Goal: Complete application form

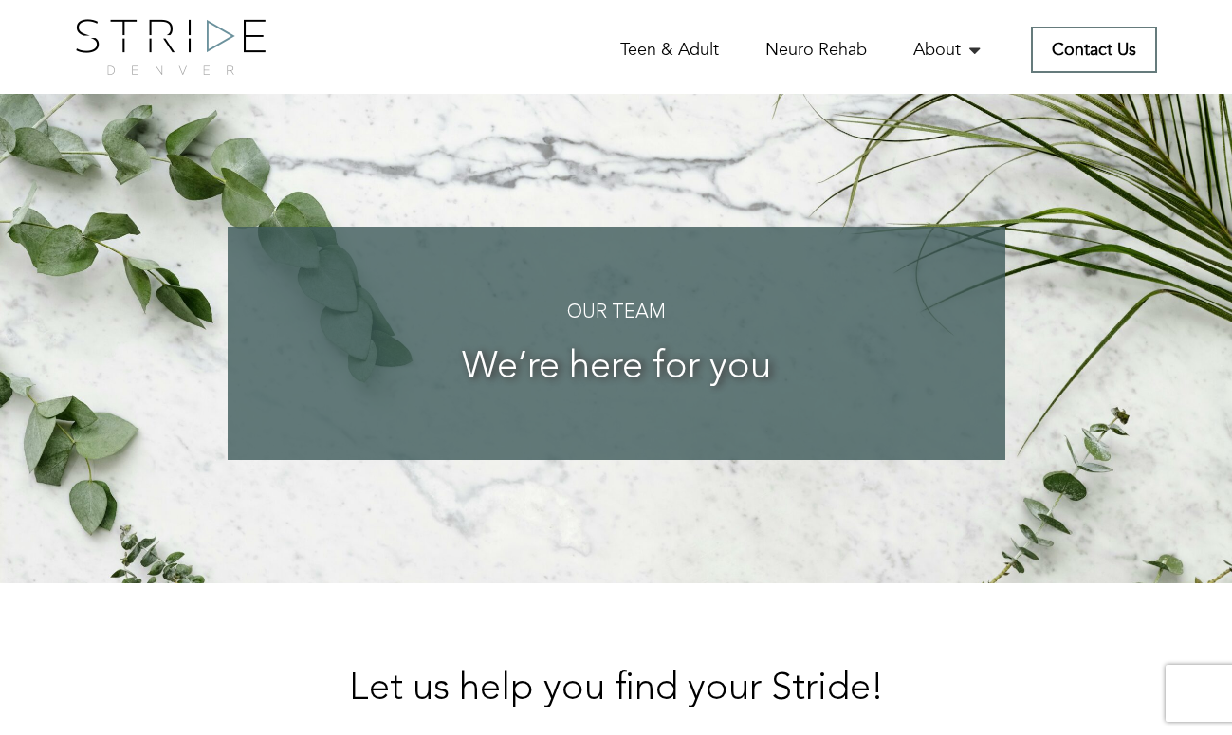
click at [1088, 51] on link "Contact Us" at bounding box center [1094, 50] width 126 height 46
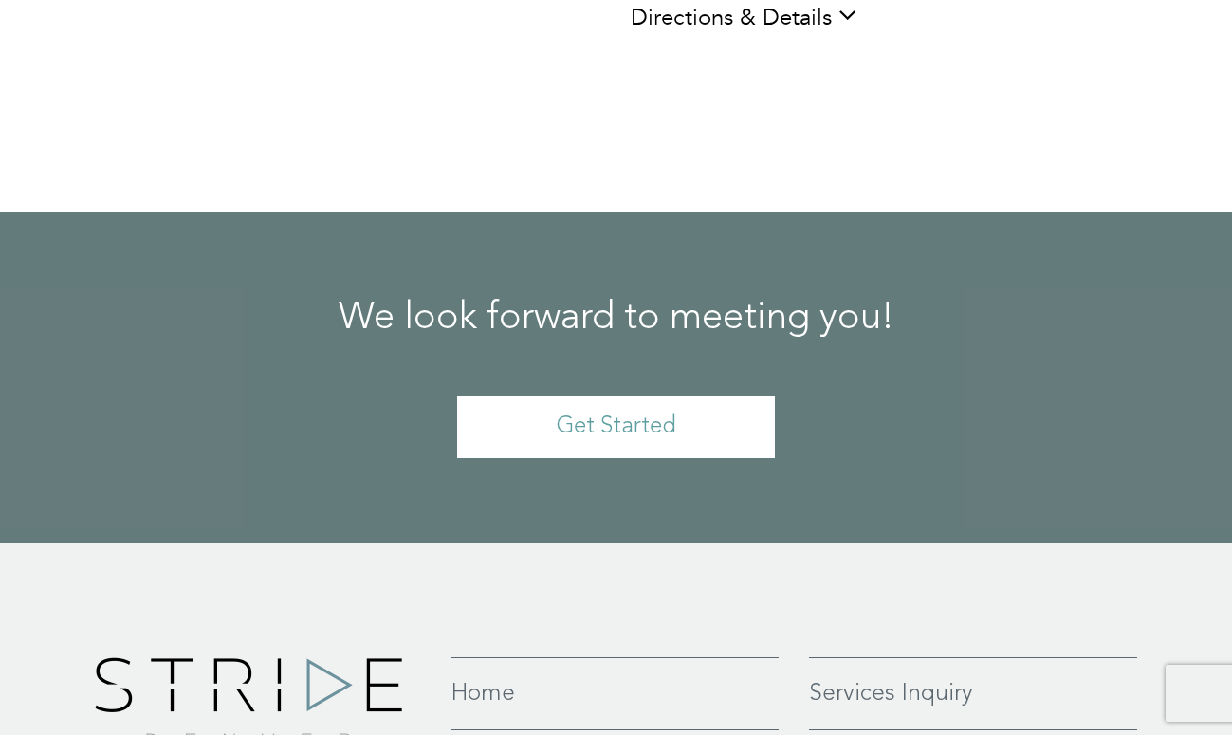
scroll to position [1408, 0]
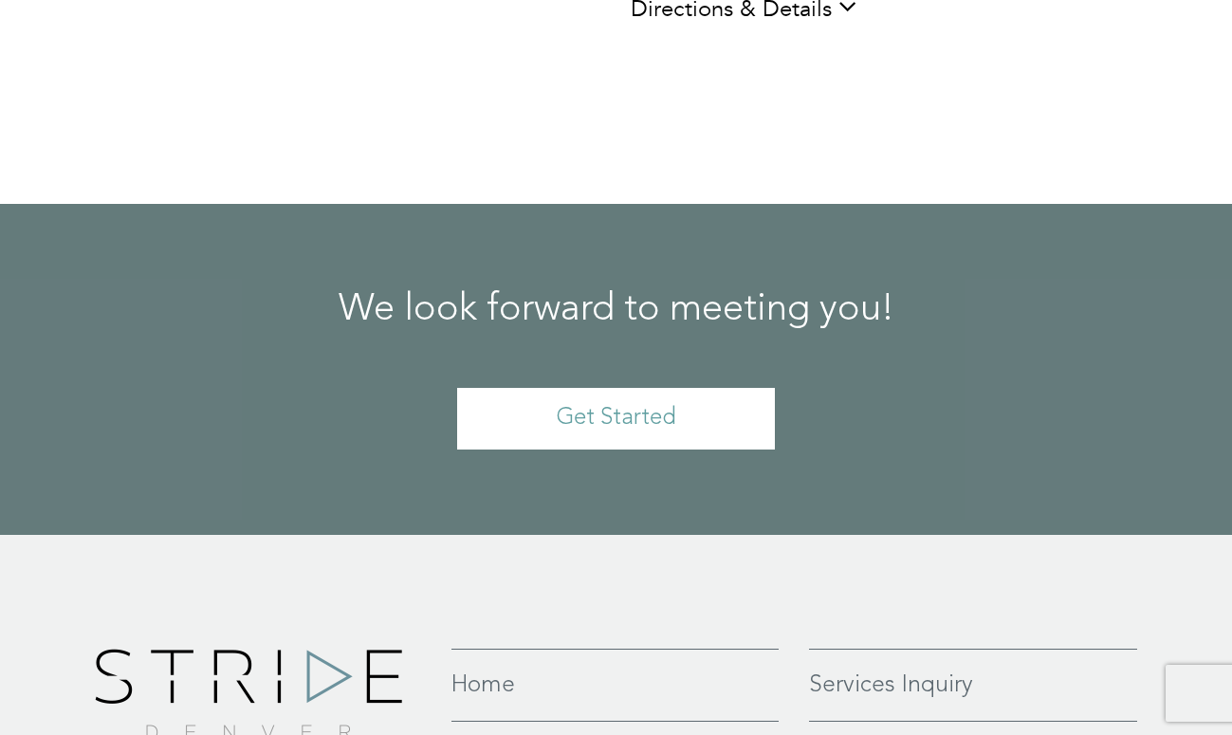
click at [620, 388] on link "Get Started" at bounding box center [616, 419] width 318 height 62
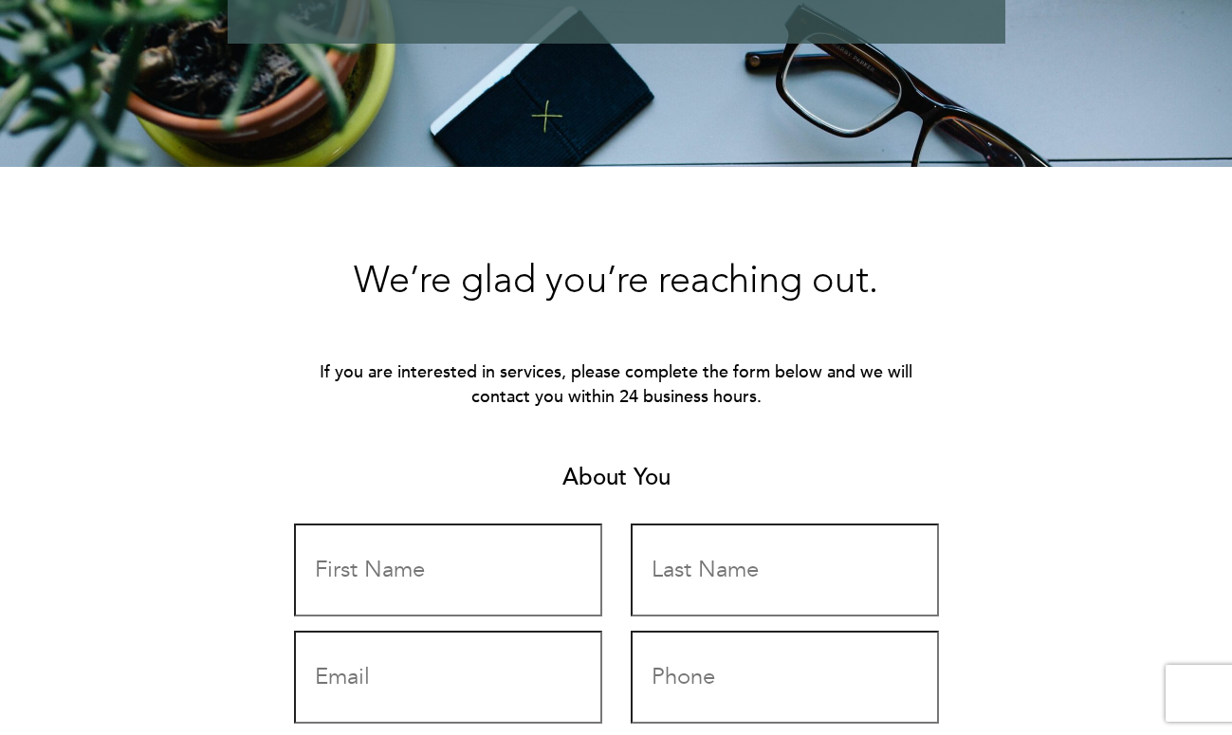
scroll to position [458, 0]
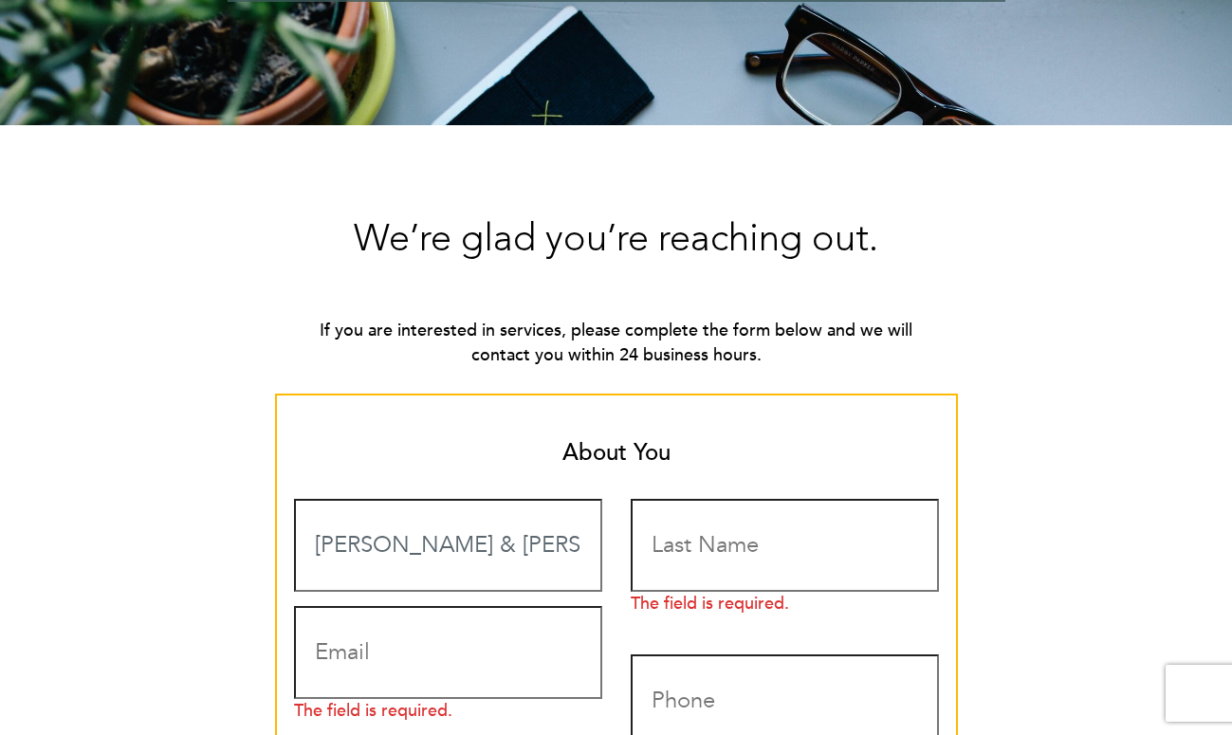
type input "[PERSON_NAME] & [PERSON_NAME]"
type input "[PERSON_NAME]"
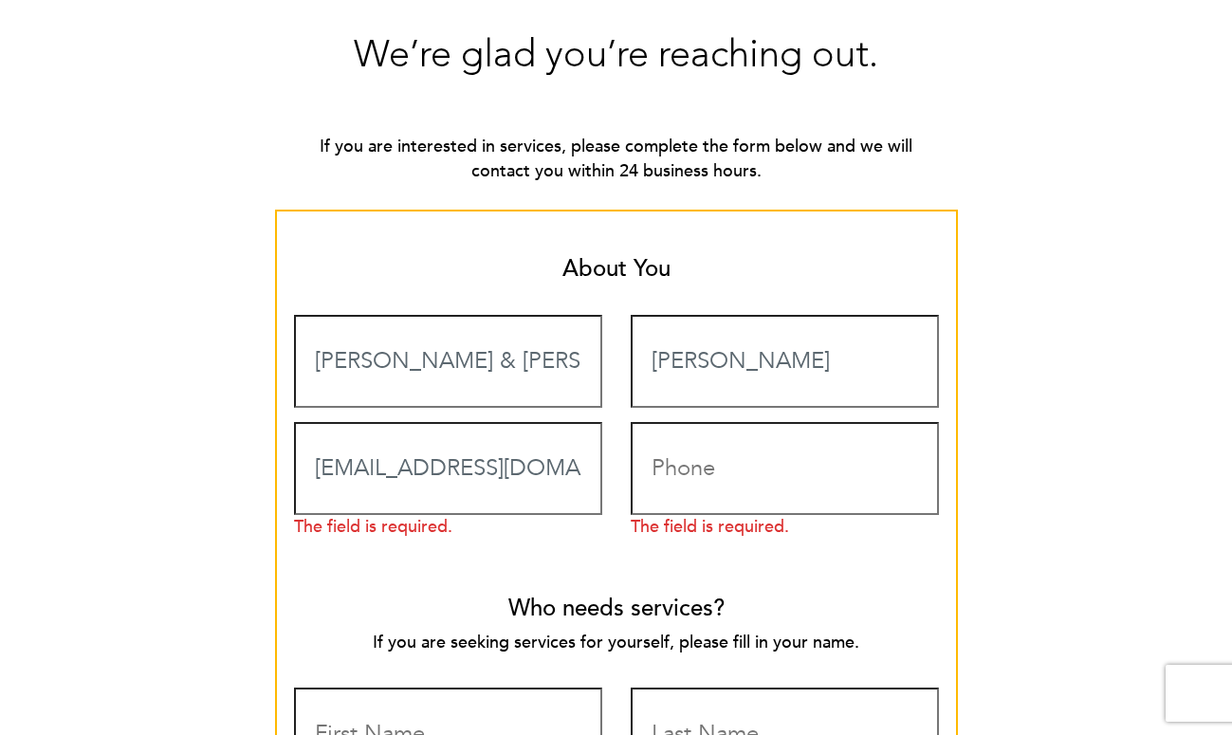
scroll to position [643, 0]
click at [563, 466] on input "[EMAIL_ADDRESS][DOMAIN_NAME]" at bounding box center [448, 467] width 308 height 93
type input "[EMAIL_ADDRESS][DOMAIN_NAME]"
click at [903, 465] on input "Contact form" at bounding box center [785, 467] width 308 height 93
type input "3036417647"
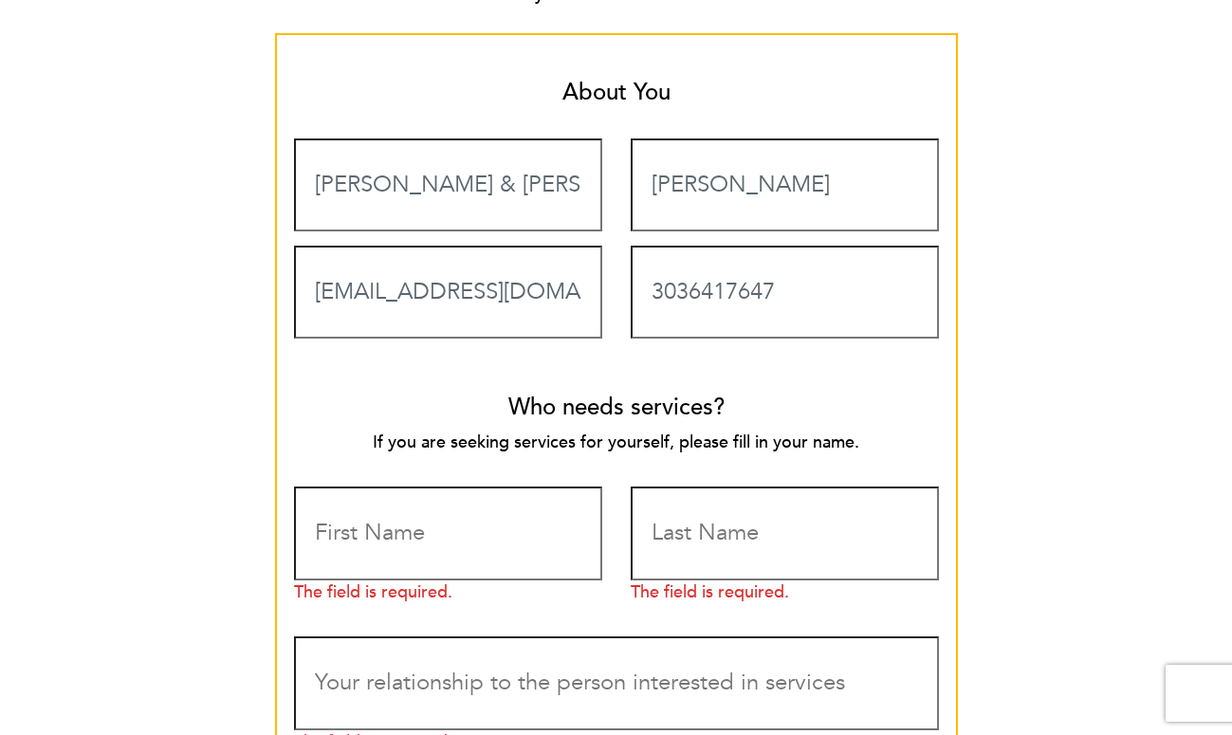
scroll to position [822, 0]
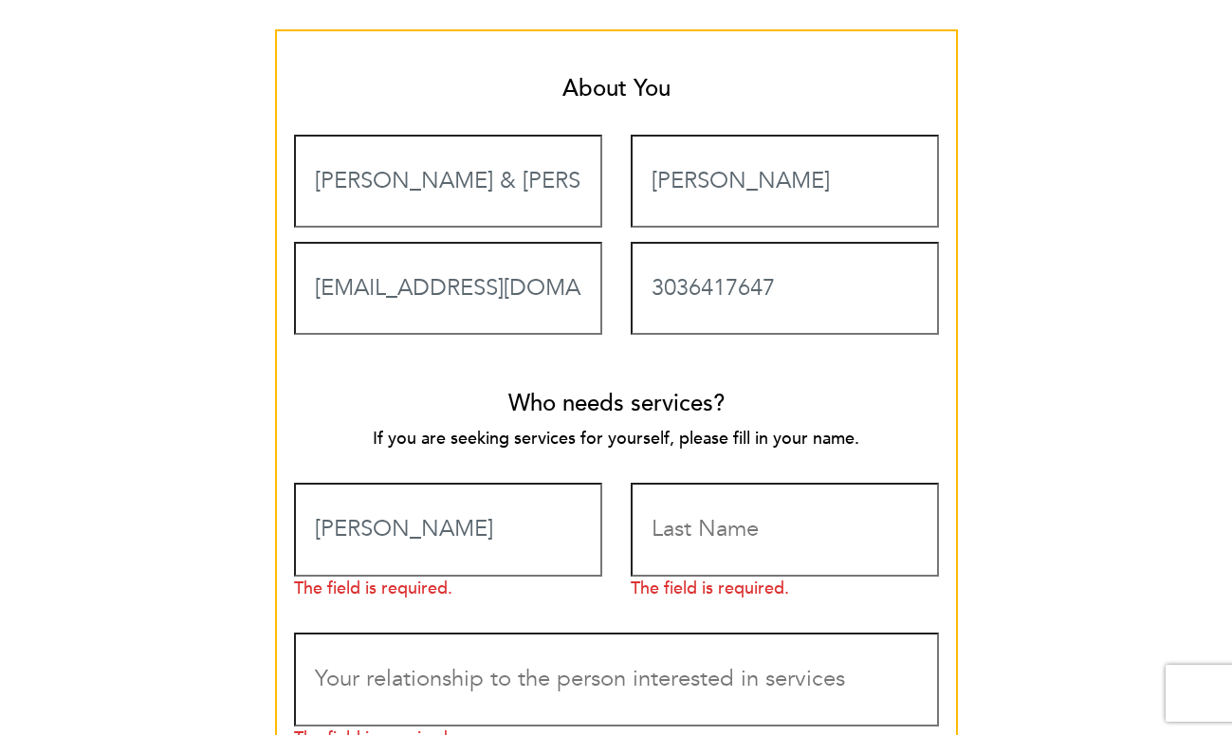
type input "[PERSON_NAME]"
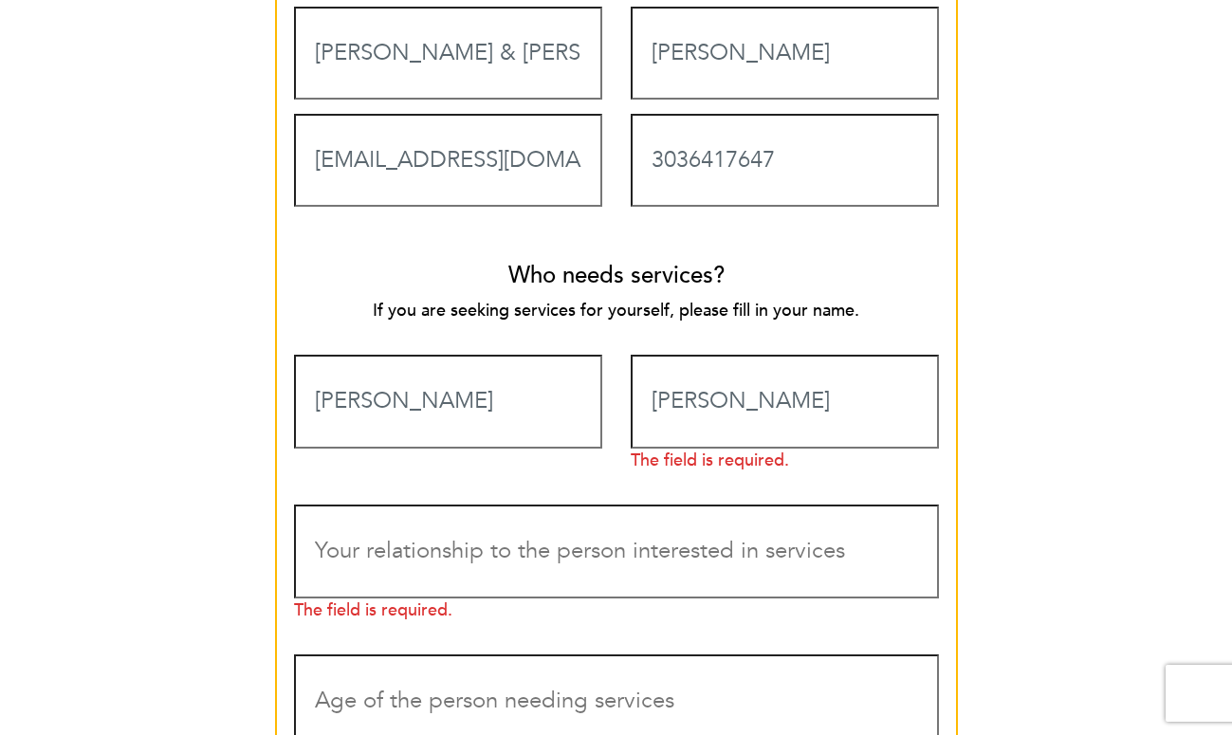
scroll to position [970, 0]
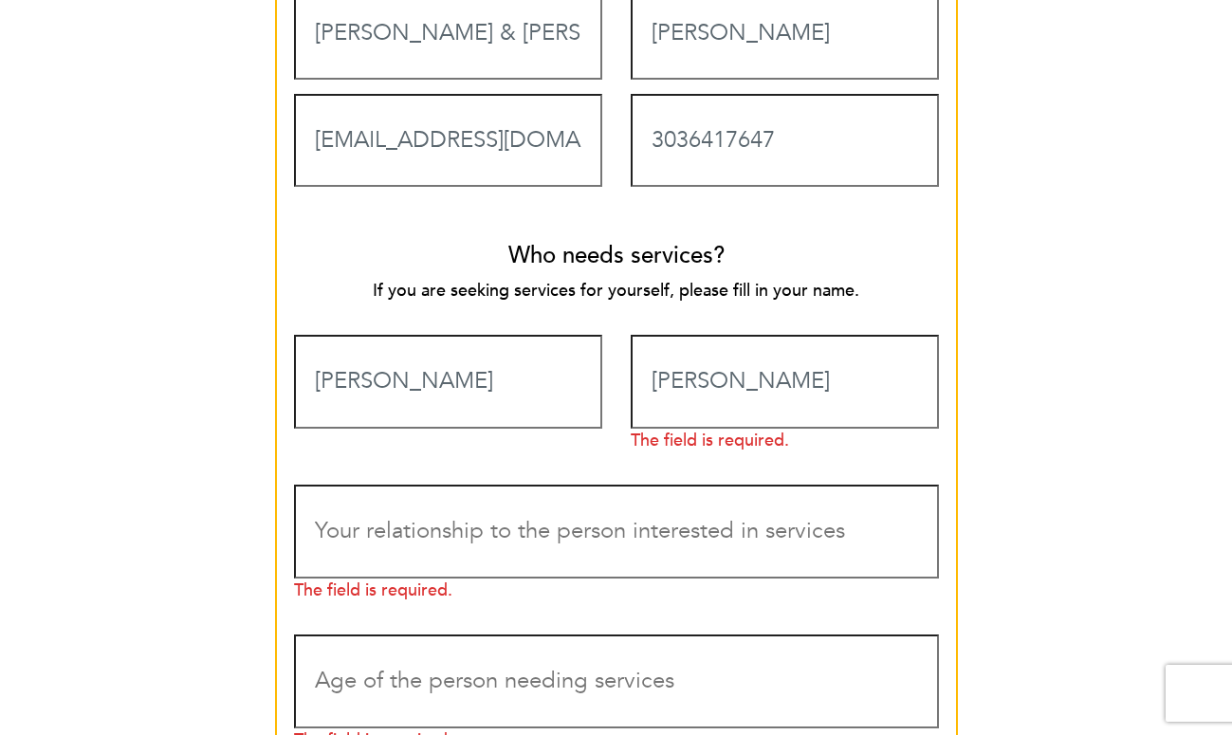
type input "[PERSON_NAME]"
click at [392, 553] on span "The field is required." at bounding box center [616, 536] width 645 height 132
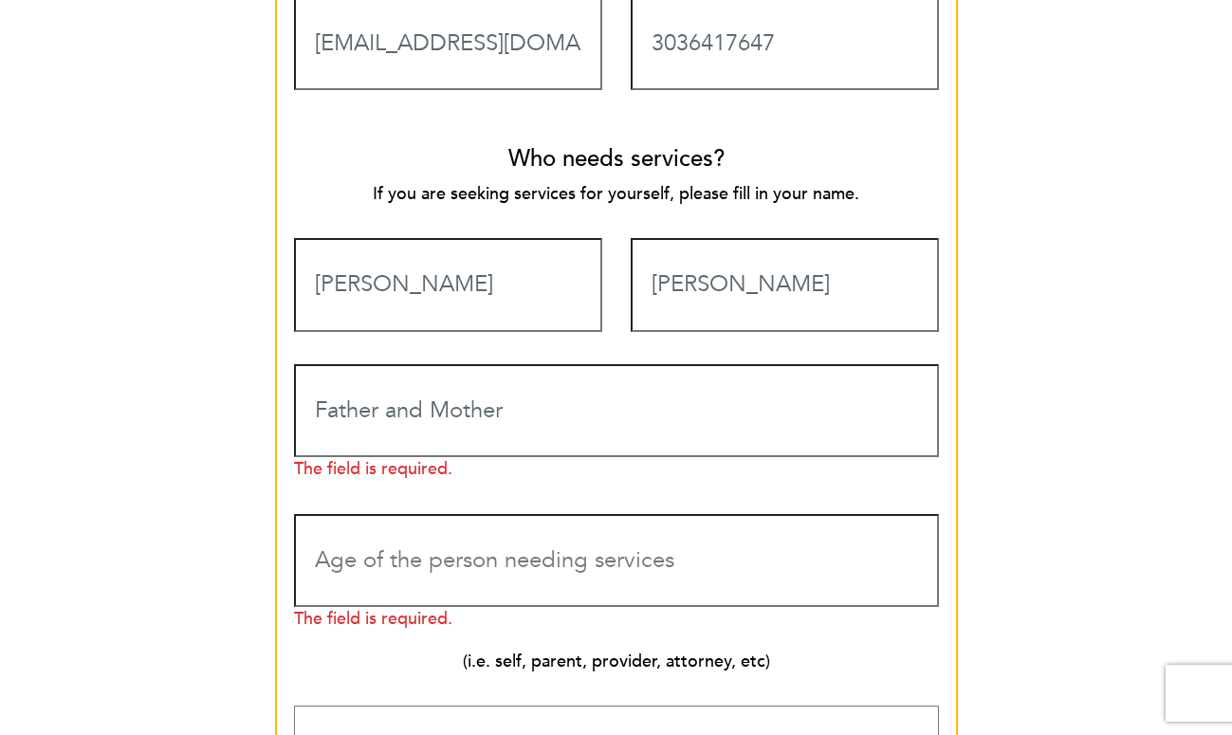
scroll to position [1089, 0]
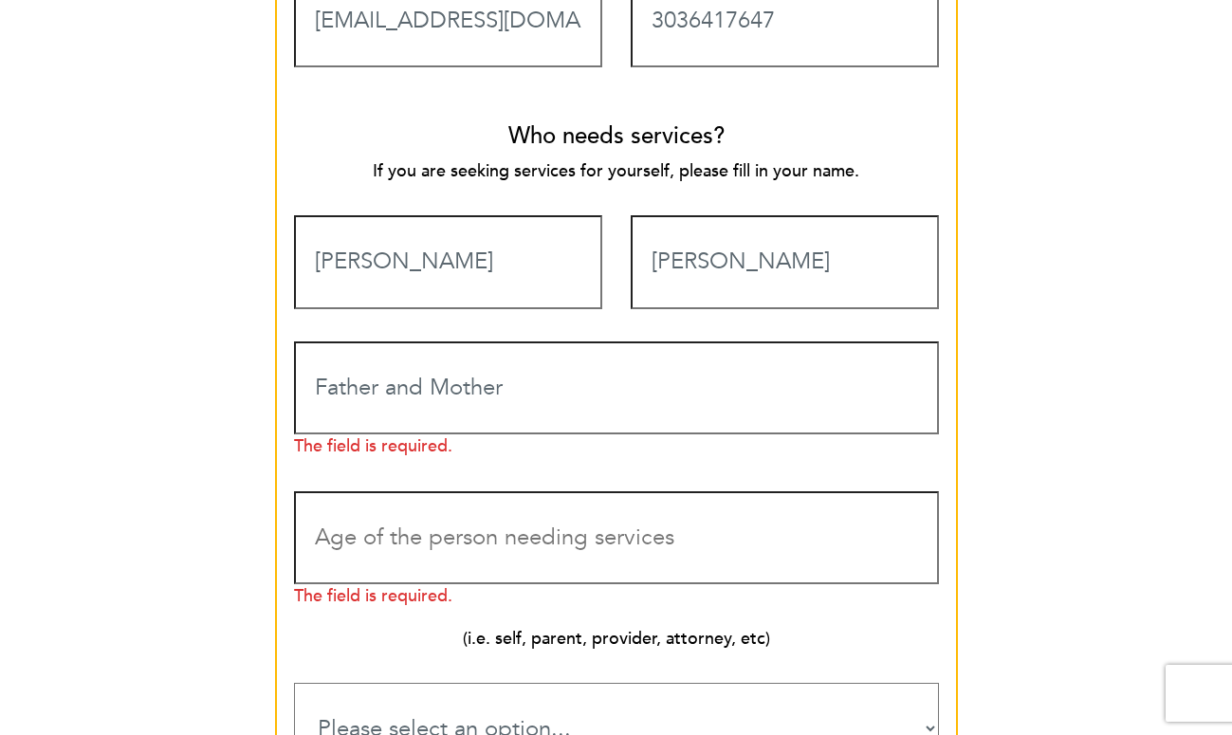
type input "Father and Mother"
click at [366, 533] on input "Contact form" at bounding box center [616, 537] width 645 height 93
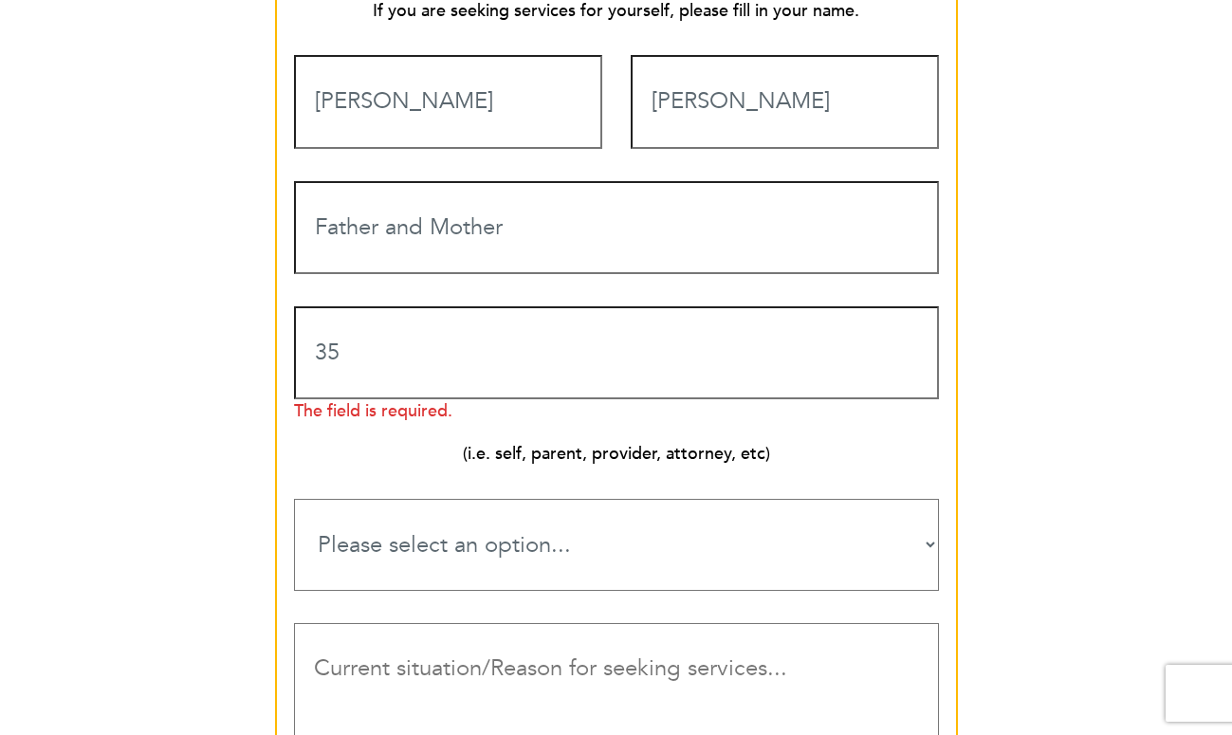
scroll to position [1285, 0]
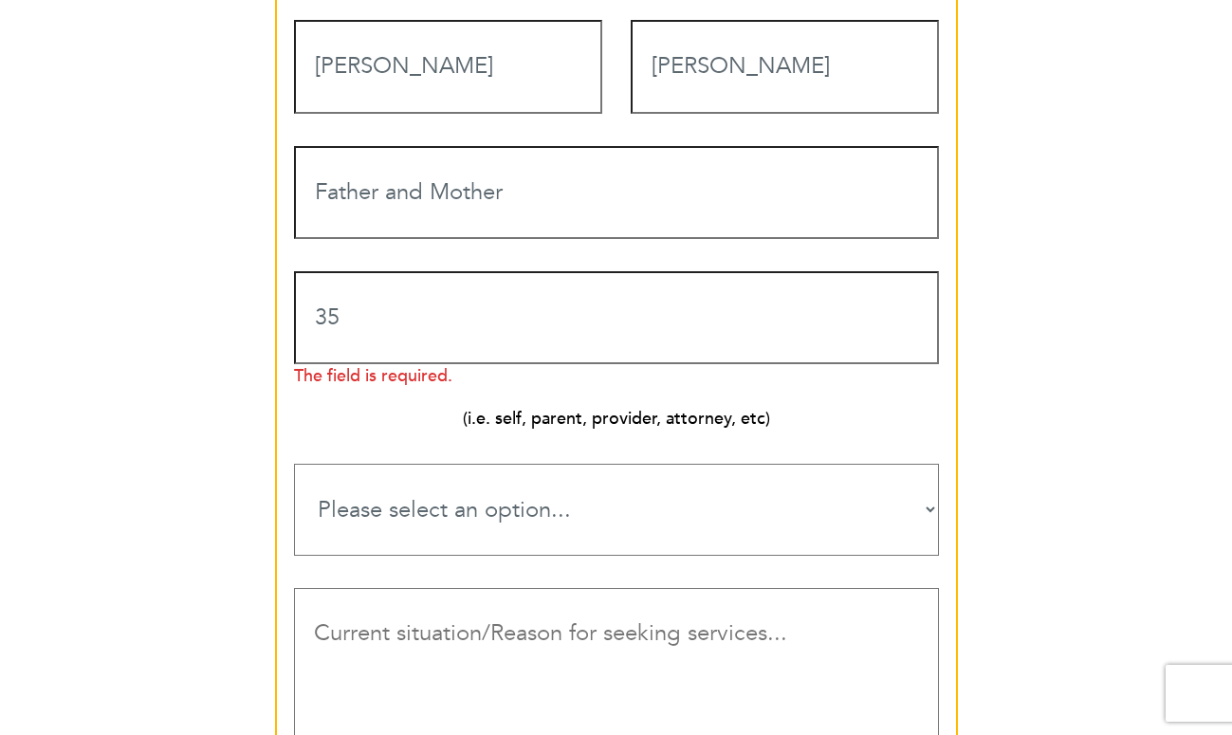
type input "35"
click at [925, 476] on div "Please select an option... Teen Services Young Adult Services Neuro-Rehab & Dis…" at bounding box center [616, 503] width 673 height 124
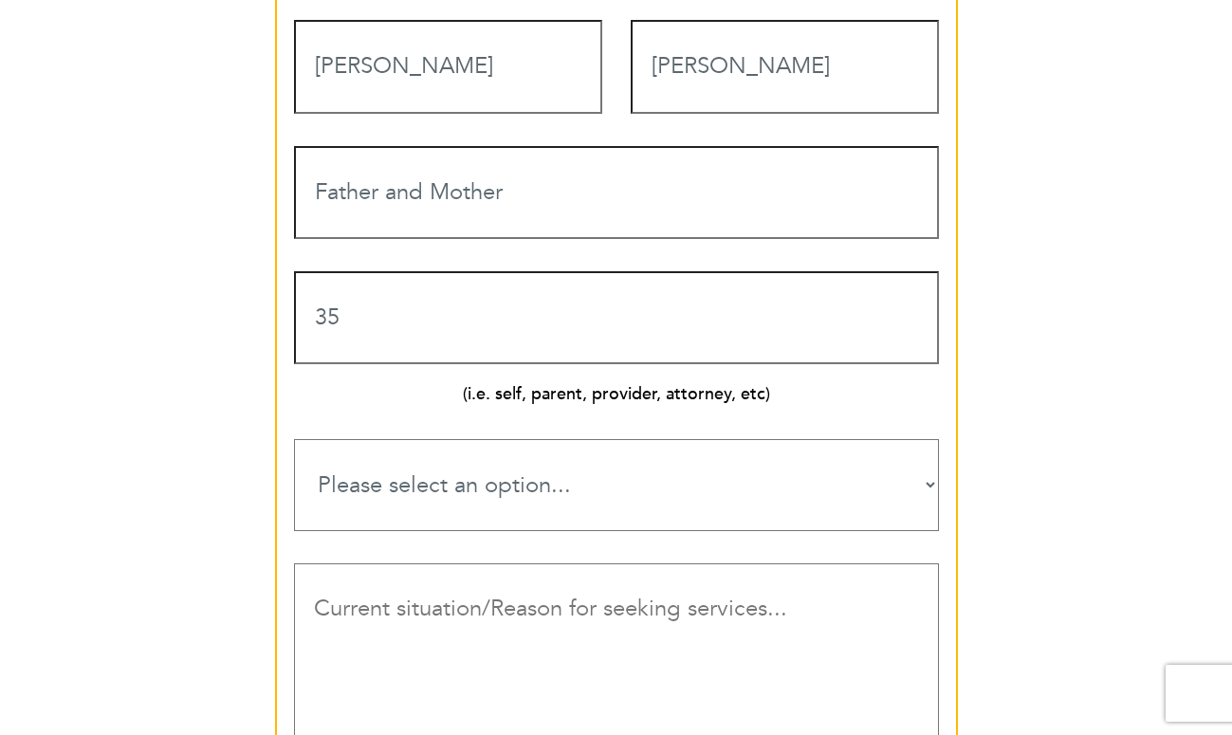
select select "Young Adult Services"
click at [384, 563] on textarea "Contact form" at bounding box center [616, 729] width 645 height 332
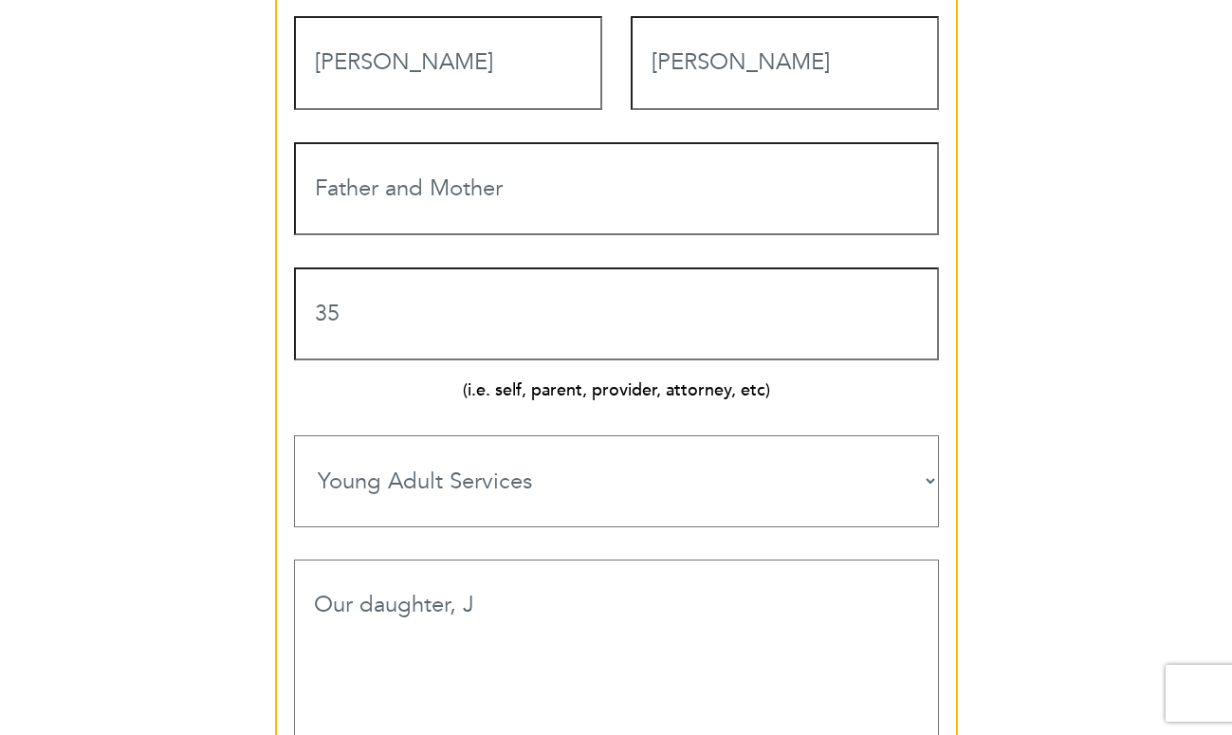
click at [481, 559] on textarea "Our daughter, J" at bounding box center [616, 725] width 645 height 332
click at [583, 559] on textarea "Our daughter, [PERSON_NAME]" at bounding box center [616, 725] width 645 height 332
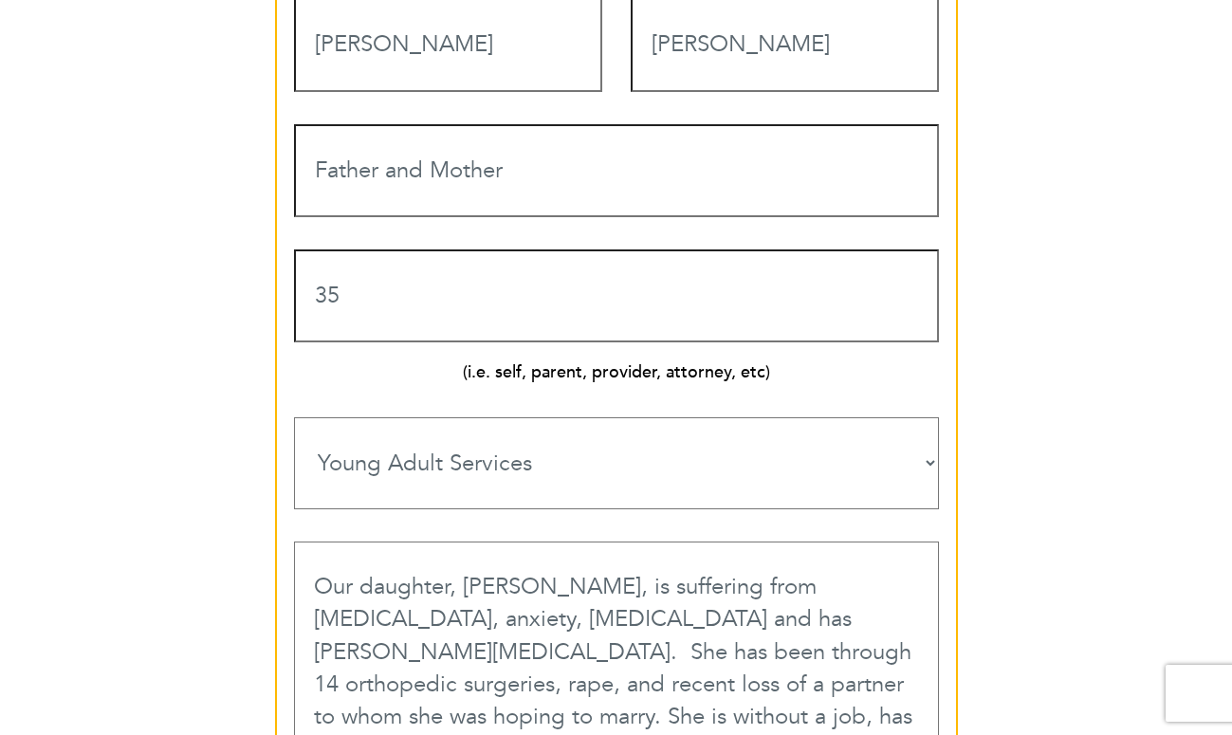
scroll to position [1691, 0]
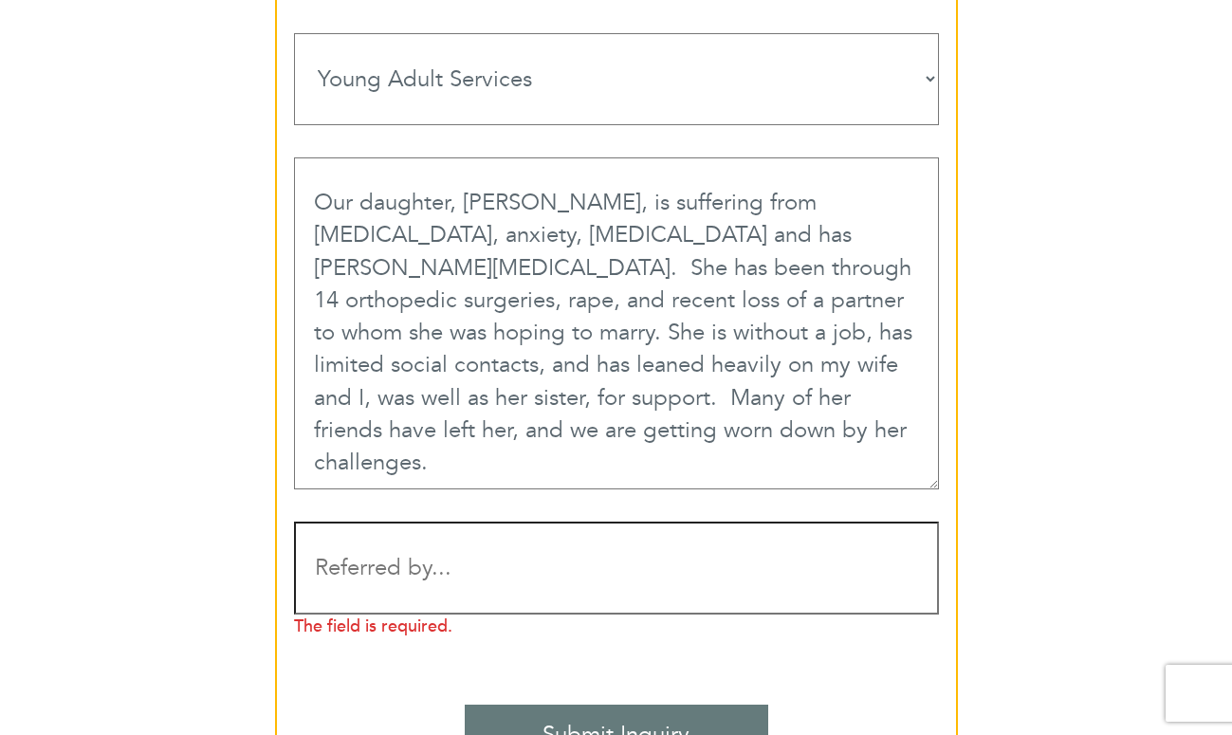
click at [747, 238] on textarea "Our daughter, [PERSON_NAME], is suffering from [MEDICAL_DATA], anxiety, [MEDICA…" at bounding box center [616, 323] width 645 height 332
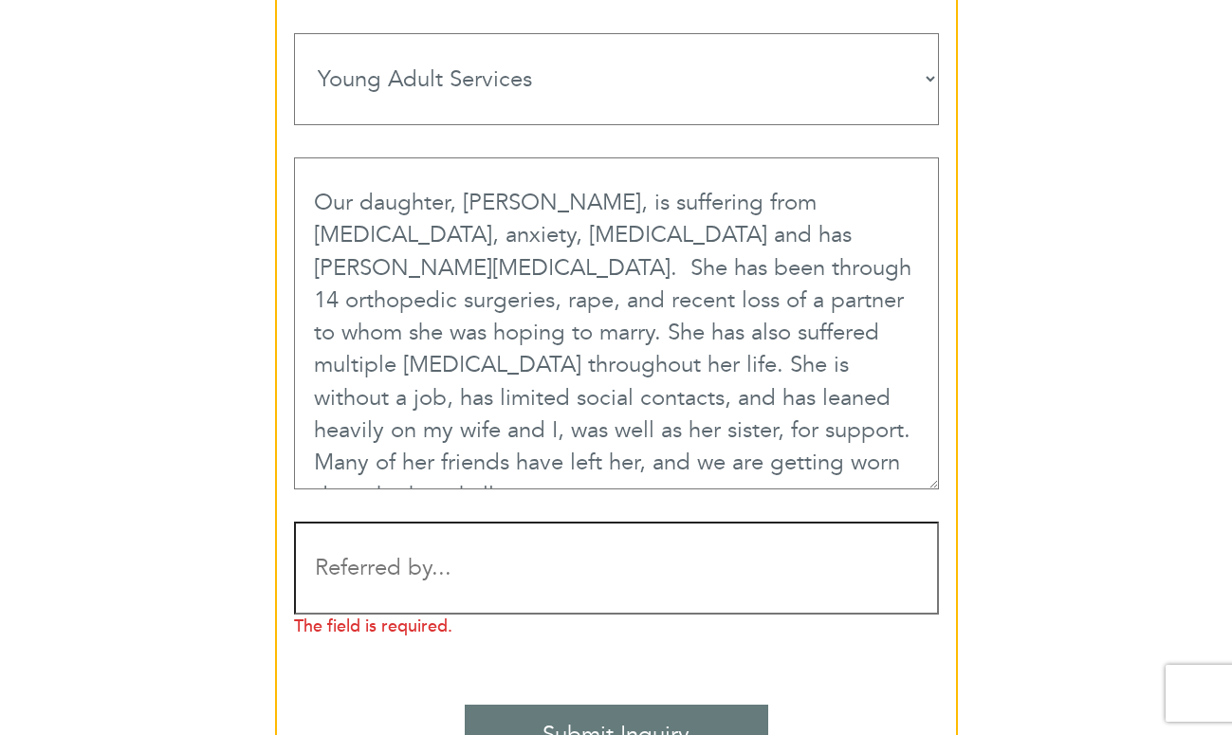
click at [716, 400] on textarea "Our daughter, [PERSON_NAME], is suffering from [MEDICAL_DATA], anxiety, [MEDICA…" at bounding box center [616, 323] width 645 height 332
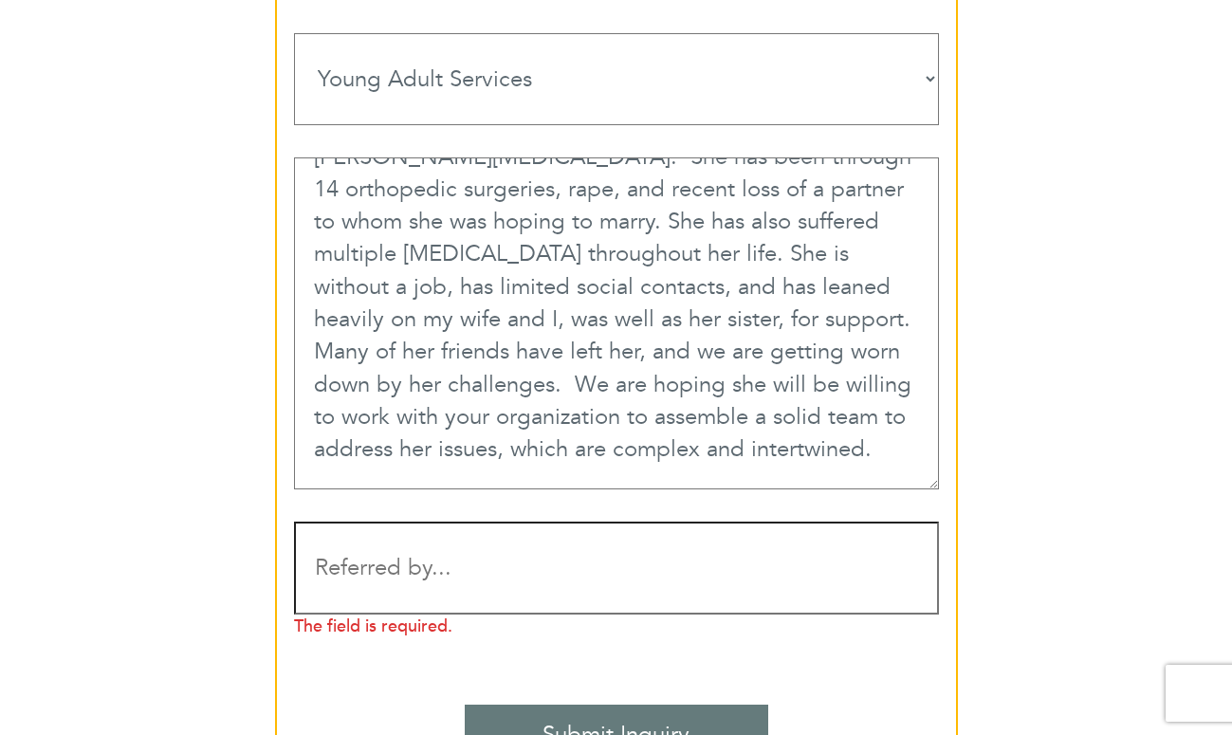
scroll to position [114, 0]
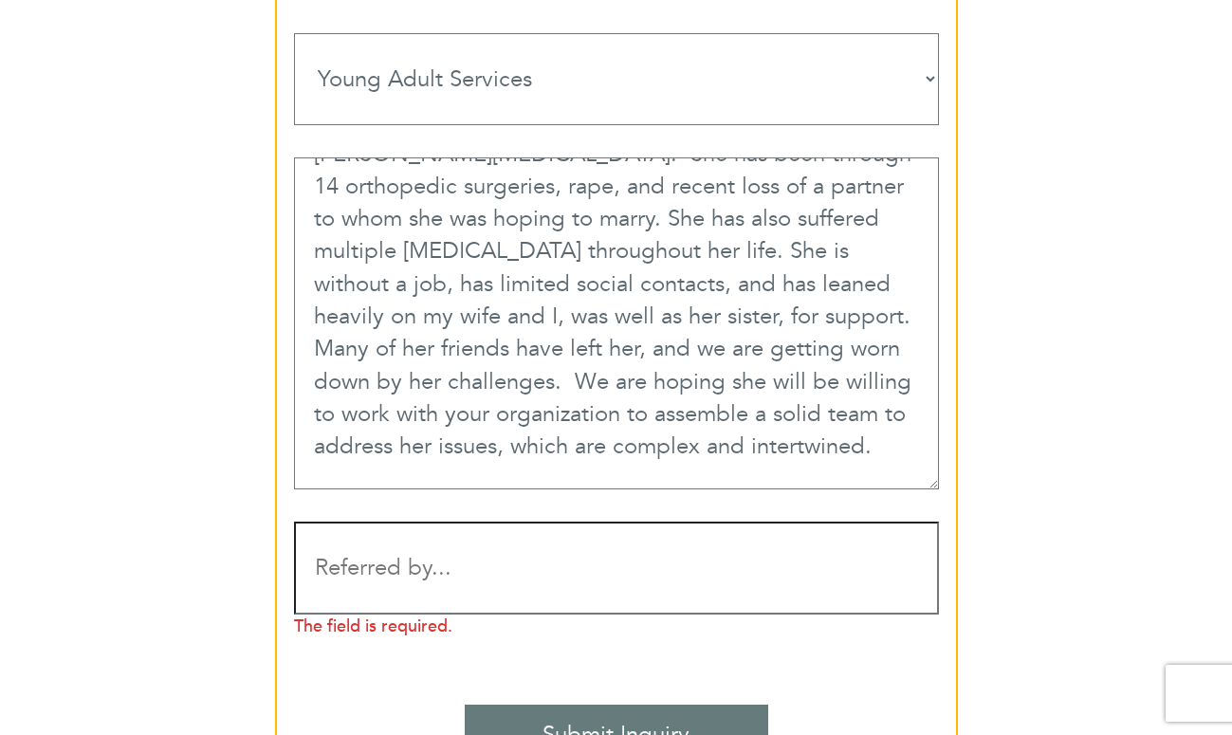
type textarea "Our daughter, [PERSON_NAME], is suffering from [MEDICAL_DATA], anxiety, [MEDICA…"
click at [377, 522] on input "Contact form" at bounding box center [616, 568] width 645 height 93
type input "[PERSON_NAME]"
click at [594, 705] on input "Submit Inquiry" at bounding box center [616, 735] width 303 height 61
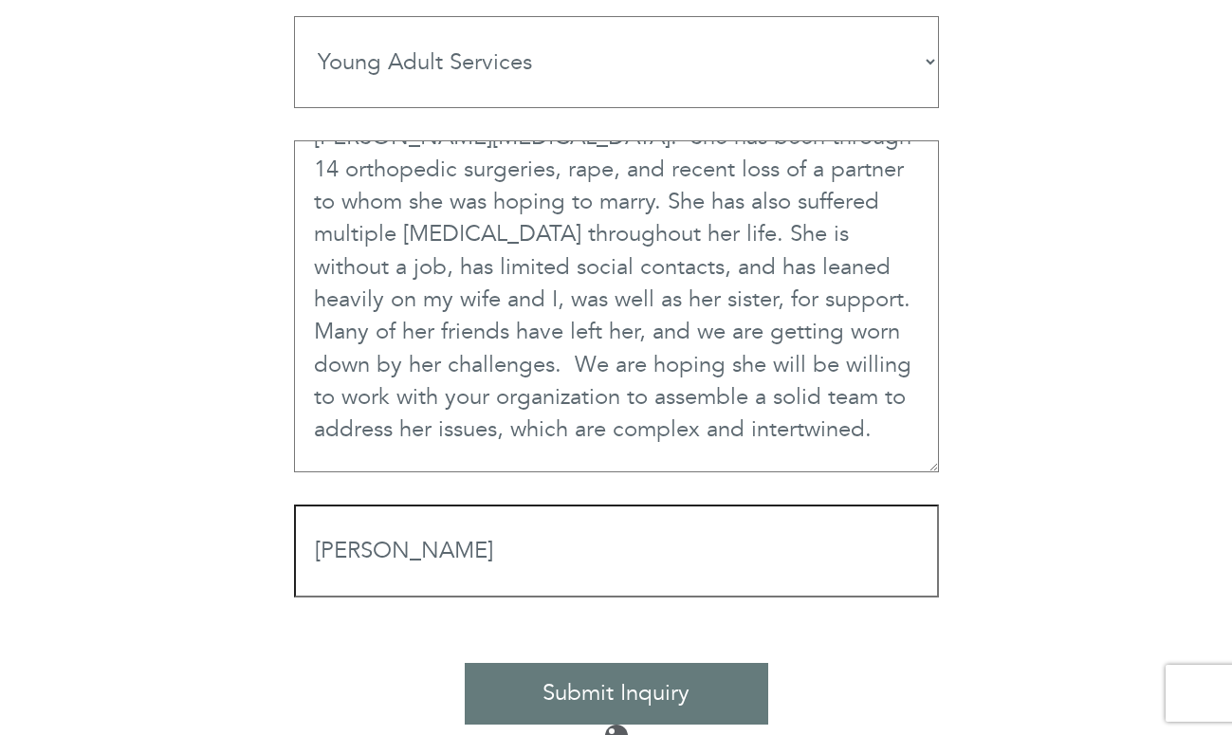
scroll to position [0, 0]
